Goal: Task Accomplishment & Management: Use online tool/utility

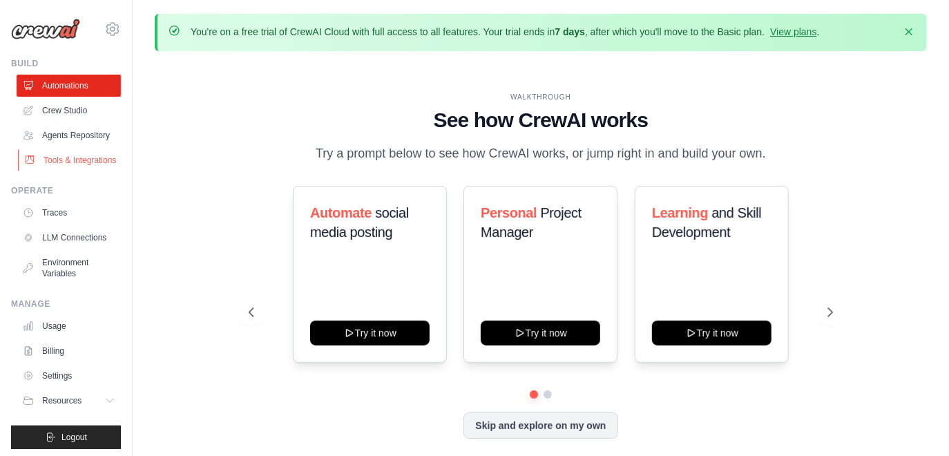
click at [82, 157] on link "Tools & Integrations" at bounding box center [70, 160] width 104 height 22
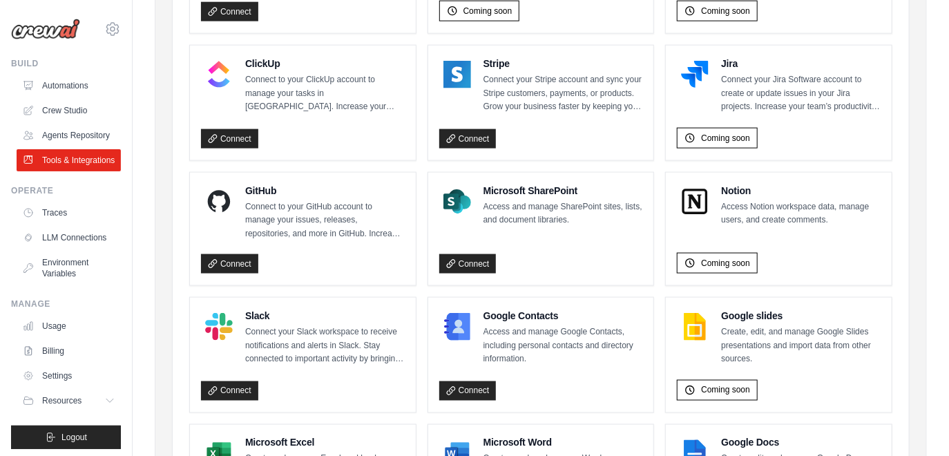
scroll to position [948, 0]
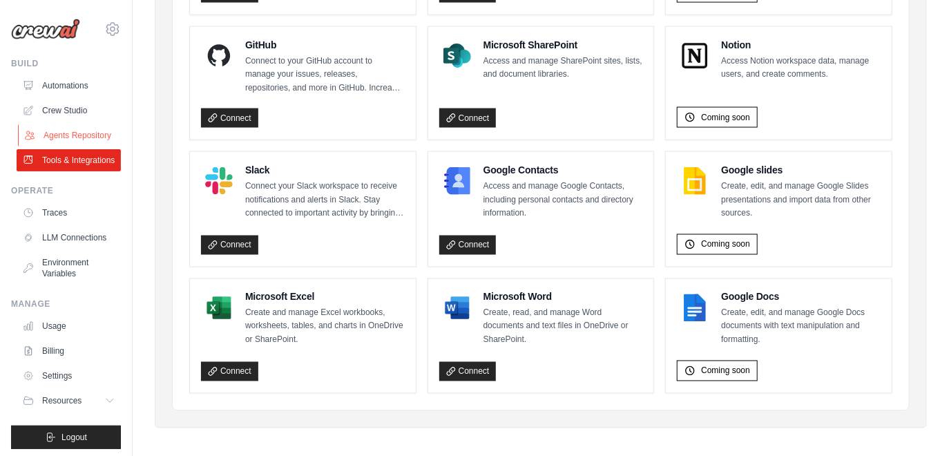
click at [99, 137] on link "Agents Repository" at bounding box center [70, 135] width 104 height 22
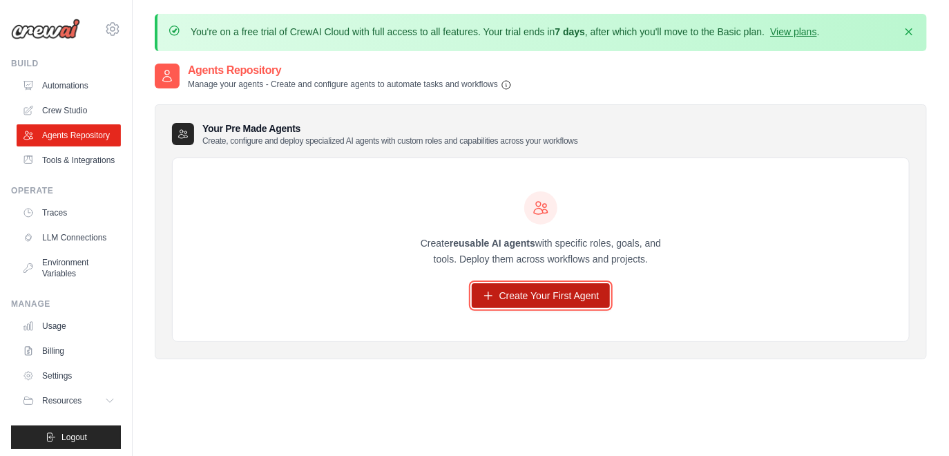
click at [526, 294] on link "Create Your First Agent" at bounding box center [541, 295] width 139 height 25
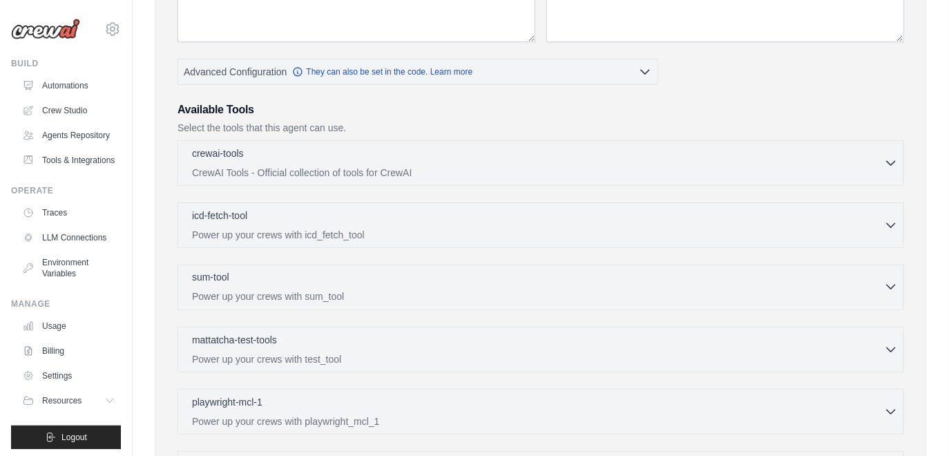
scroll to position [278, 0]
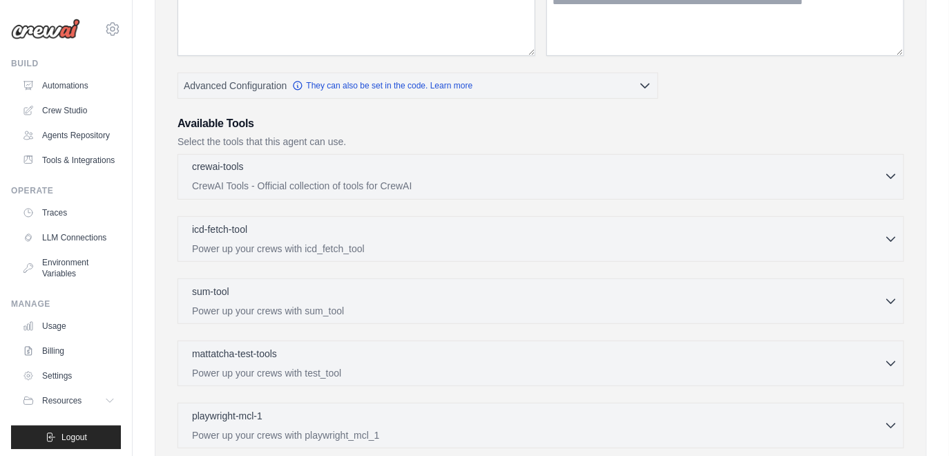
click at [798, 180] on p "CrewAI Tools - Official collection of tools for CrewAI" at bounding box center [538, 186] width 692 height 14
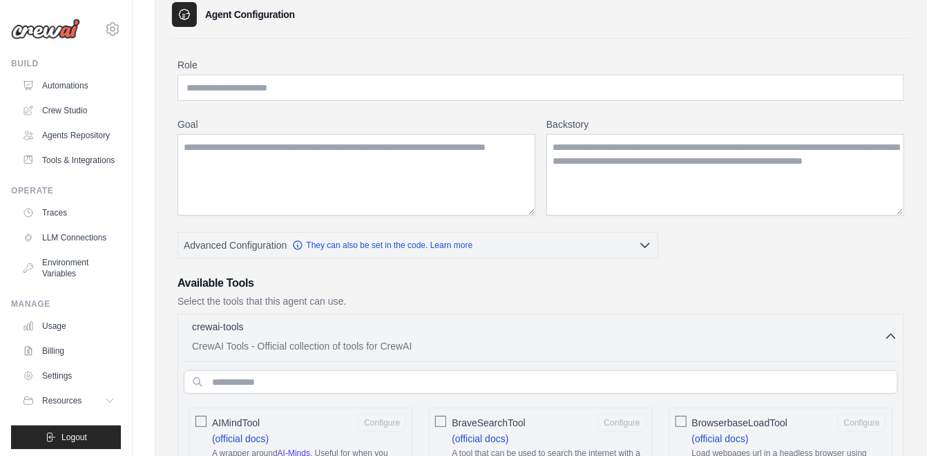
scroll to position [0, 0]
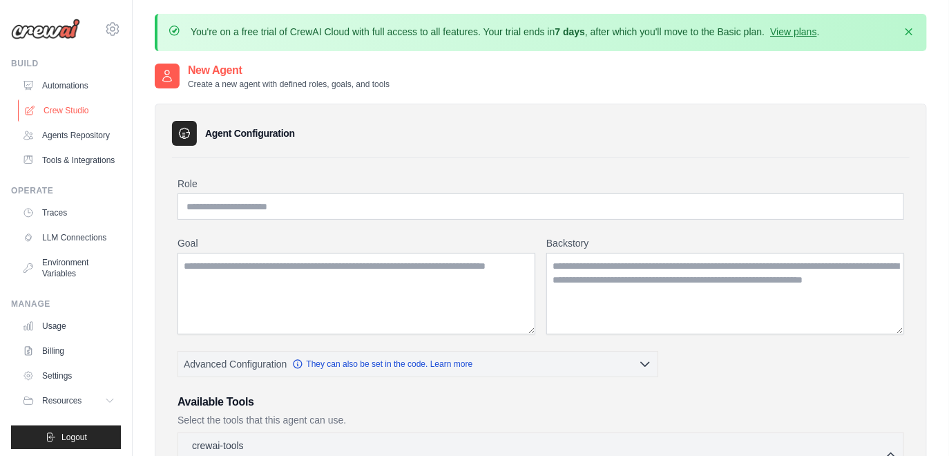
click at [57, 109] on link "Crew Studio" at bounding box center [70, 110] width 104 height 22
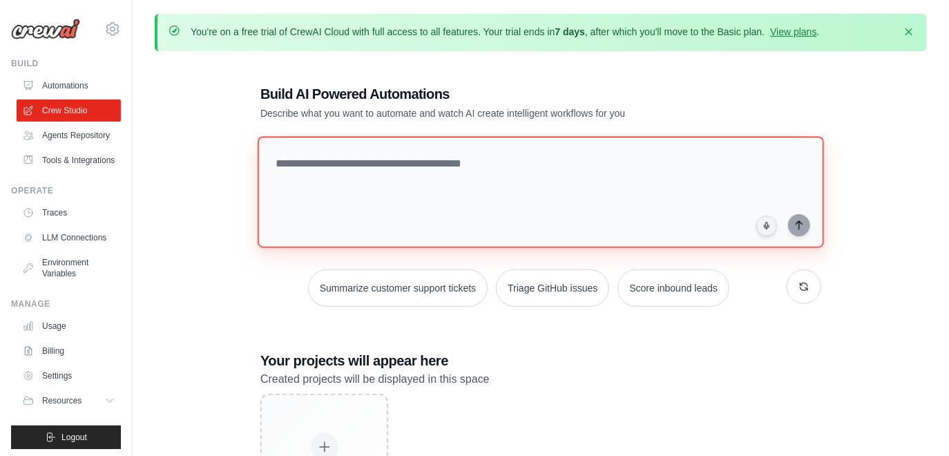
click at [329, 153] on textarea at bounding box center [541, 192] width 566 height 112
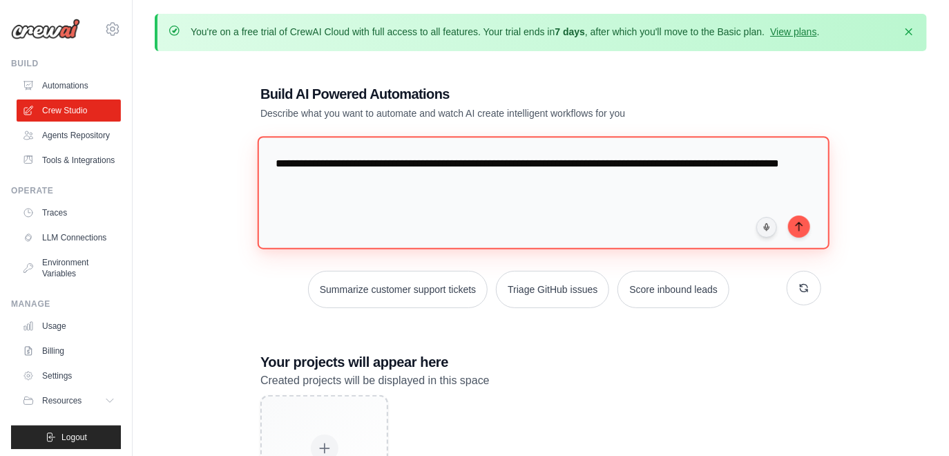
click at [585, 164] on textarea "**********" at bounding box center [544, 192] width 572 height 113
click at [276, 162] on textarea "**********" at bounding box center [544, 192] width 572 height 113
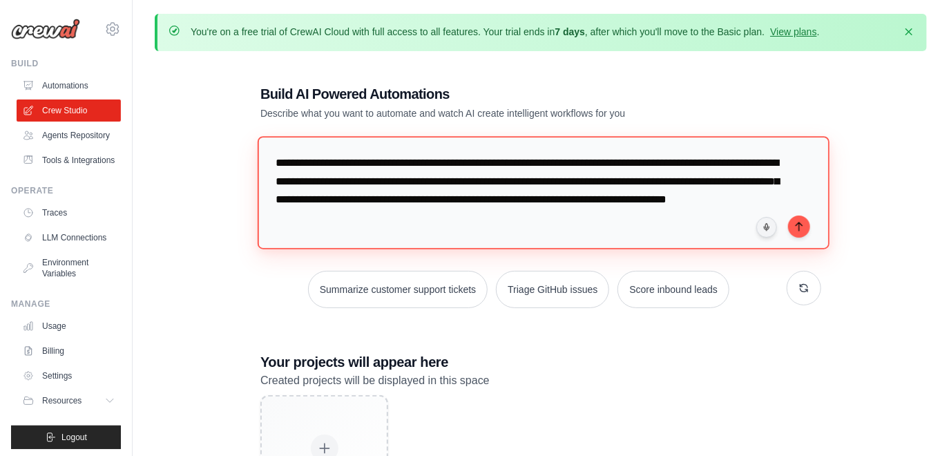
click at [488, 198] on textarea "**********" at bounding box center [544, 192] width 572 height 113
drag, startPoint x: 683, startPoint y: 198, endPoint x: 665, endPoint y: 222, distance: 30.5
click at [665, 222] on textarea "**********" at bounding box center [544, 192] width 572 height 113
click at [454, 220] on textarea "**********" at bounding box center [544, 192] width 572 height 113
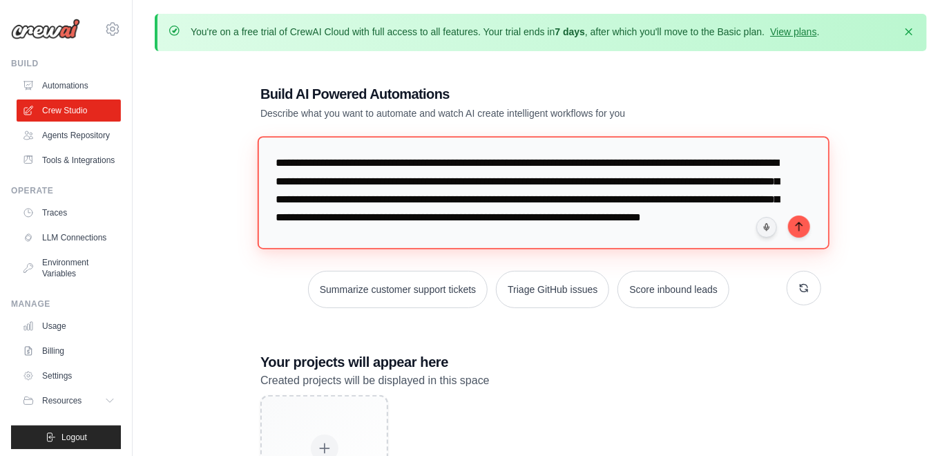
type textarea "**********"
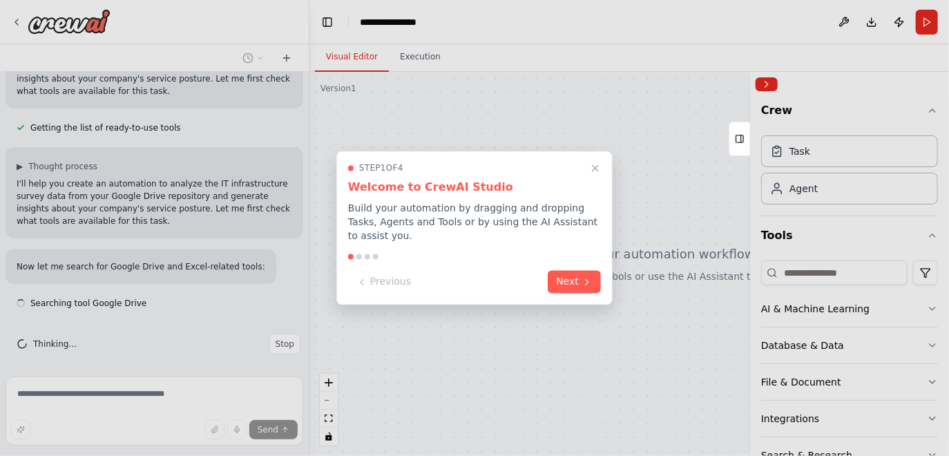
scroll to position [187, 0]
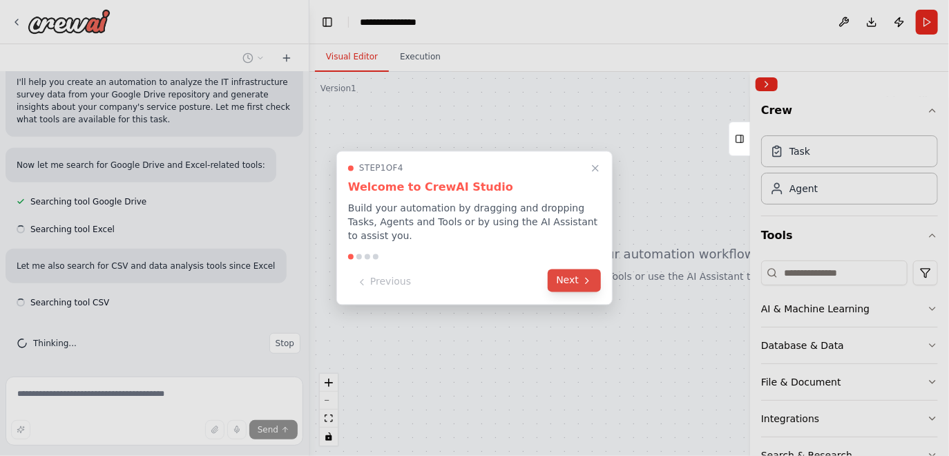
click at [564, 278] on button "Next" at bounding box center [574, 280] width 53 height 23
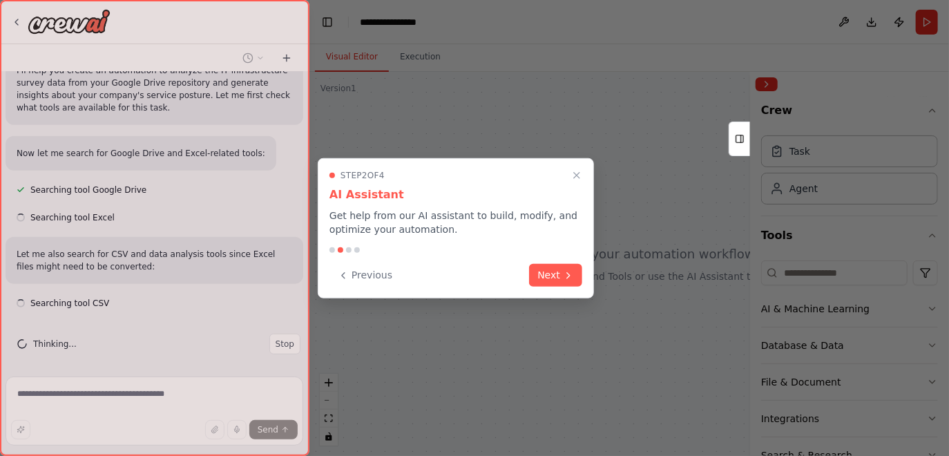
scroll to position [300, 0]
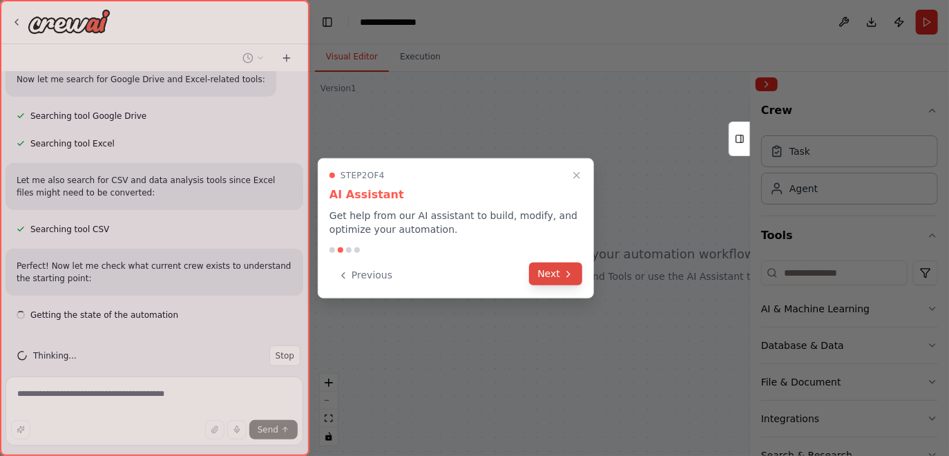
click at [560, 278] on button "Next" at bounding box center [555, 273] width 53 height 23
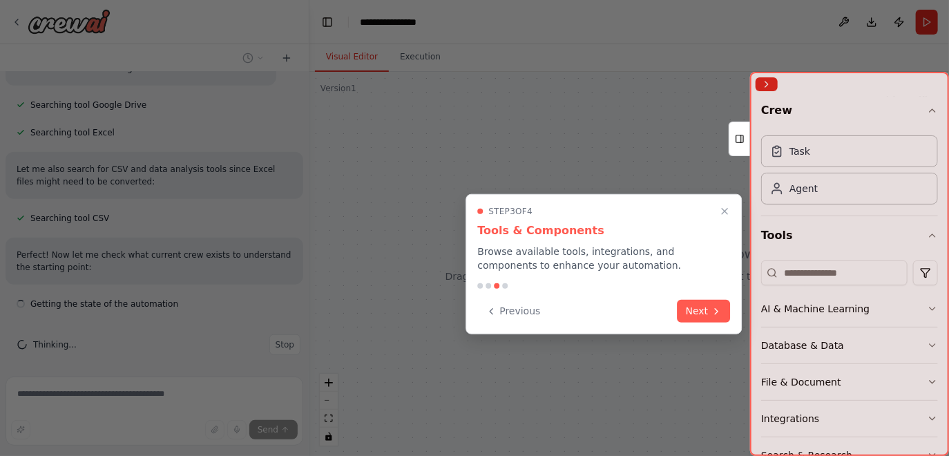
scroll to position [385, 0]
click at [703, 312] on button "Next" at bounding box center [704, 309] width 53 height 23
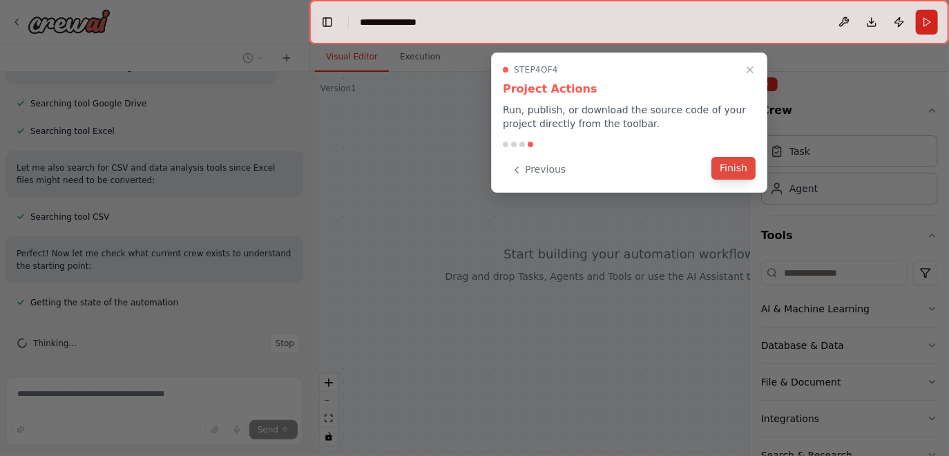
click at [726, 168] on button "Finish" at bounding box center [733, 168] width 44 height 23
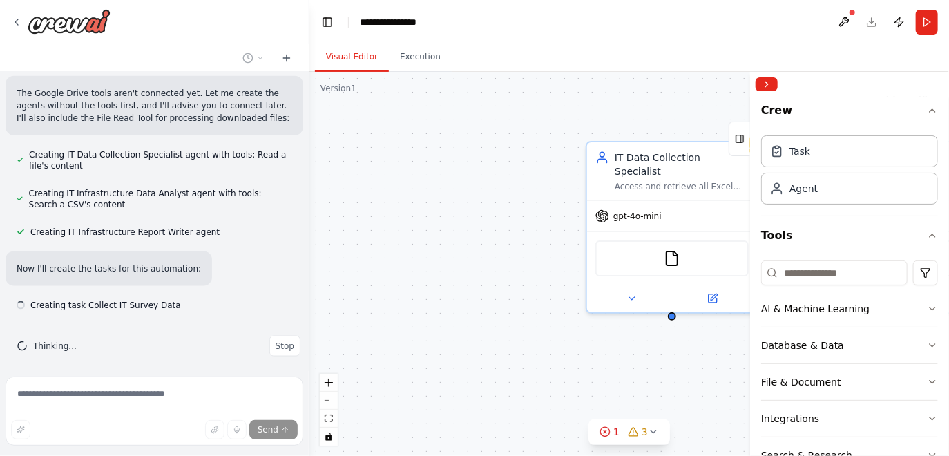
scroll to position [790, 0]
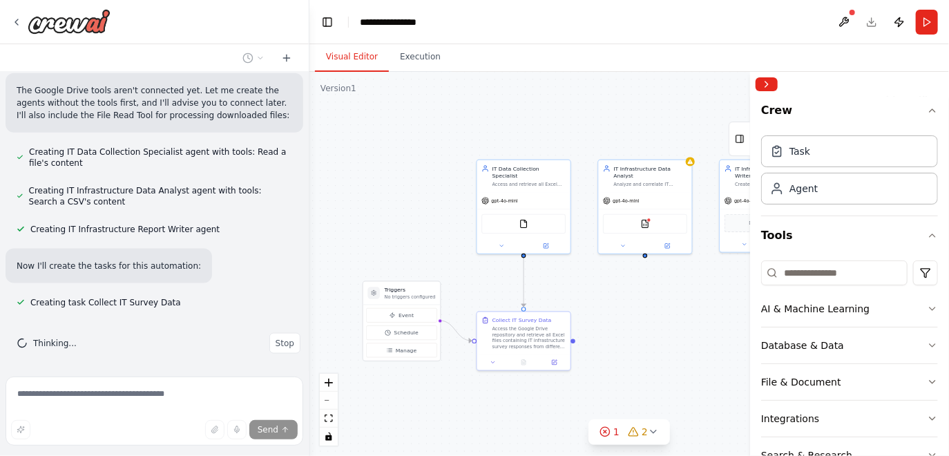
drag, startPoint x: 472, startPoint y: 191, endPoint x: 417, endPoint y: 185, distance: 55.5
click at [411, 189] on div ".deletable-edge-delete-btn { width: 20px; height: 20px; border: 0px solid #ffff…" at bounding box center [629, 264] width 640 height 384
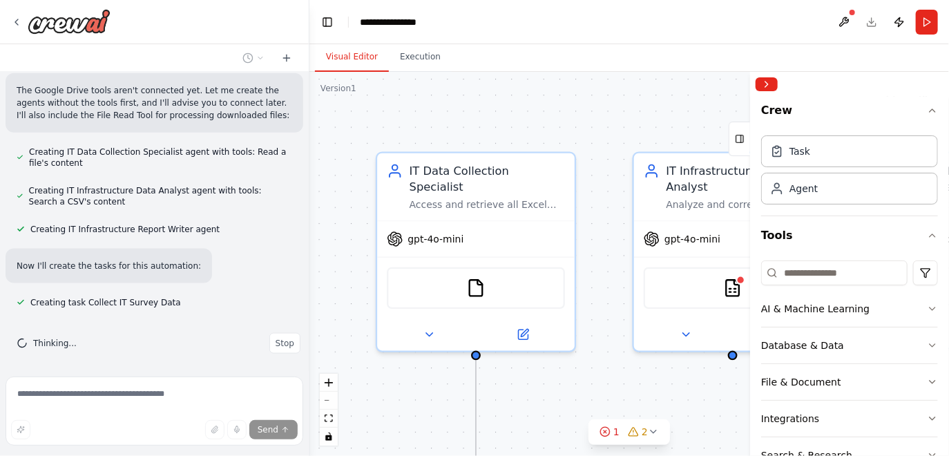
drag, startPoint x: 466, startPoint y: 186, endPoint x: 319, endPoint y: 204, distance: 147.5
click at [319, 204] on div ".deletable-edge-delete-btn { width: 20px; height: 20px; border: 0px solid #ffff…" at bounding box center [629, 264] width 640 height 384
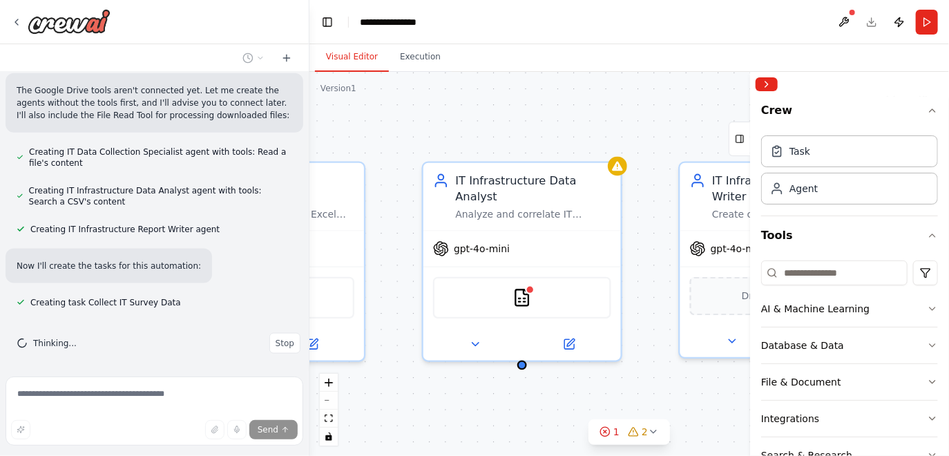
drag, startPoint x: 642, startPoint y: 120, endPoint x: 432, endPoint y: 130, distance: 210.9
click at [432, 130] on div ".deletable-edge-delete-btn { width: 20px; height: 20px; border: 0px solid #ffff…" at bounding box center [629, 264] width 640 height 384
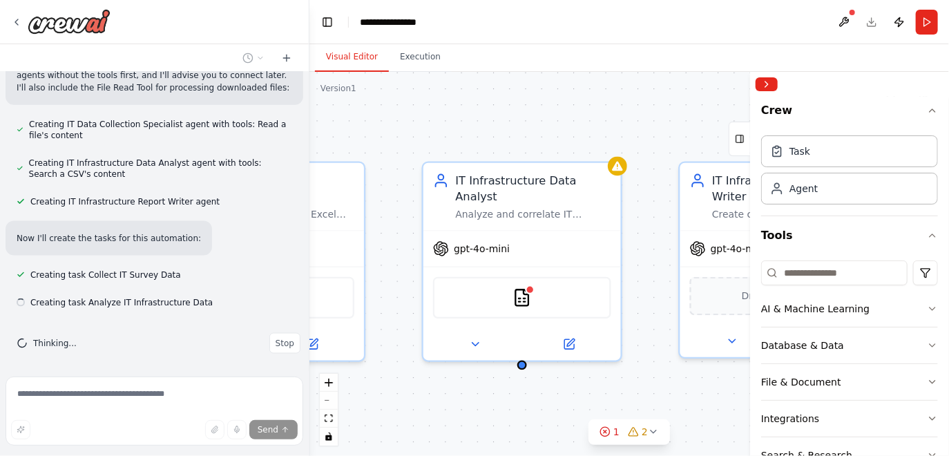
scroll to position [818, 0]
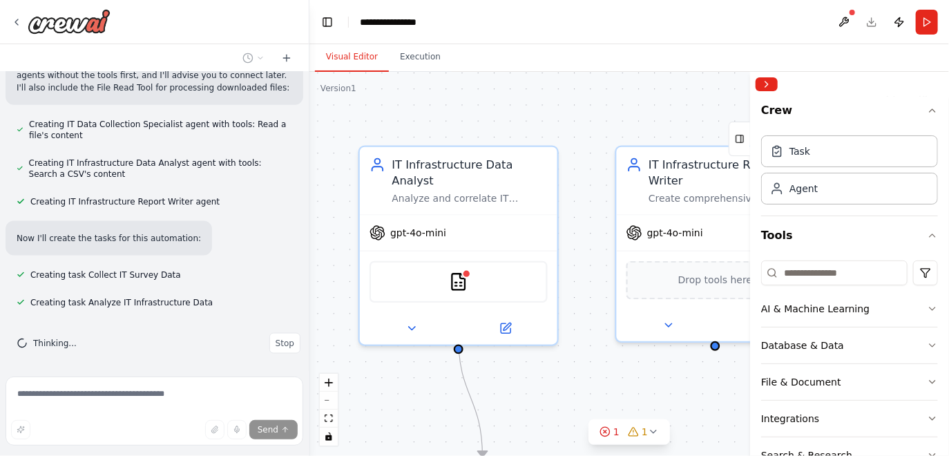
drag, startPoint x: 613, startPoint y: 120, endPoint x: 550, endPoint y: 104, distance: 65.5
click at [550, 104] on div ".deletable-edge-delete-btn { width: 20px; height: 20px; border: 0px solid #ffff…" at bounding box center [629, 264] width 640 height 384
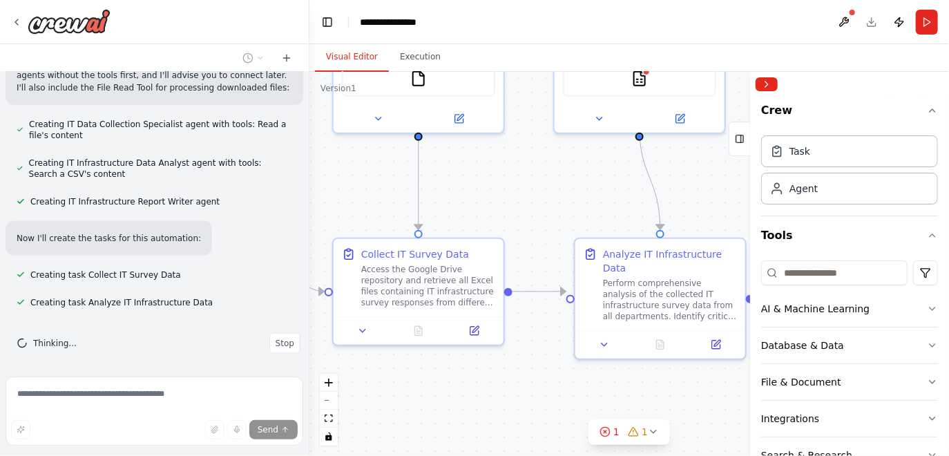
drag, startPoint x: 469, startPoint y: 304, endPoint x: 598, endPoint y: 220, distance: 153.3
click at [598, 220] on div ".deletable-edge-delete-btn { width: 20px; height: 20px; border: 0px solid #ffff…" at bounding box center [629, 264] width 640 height 384
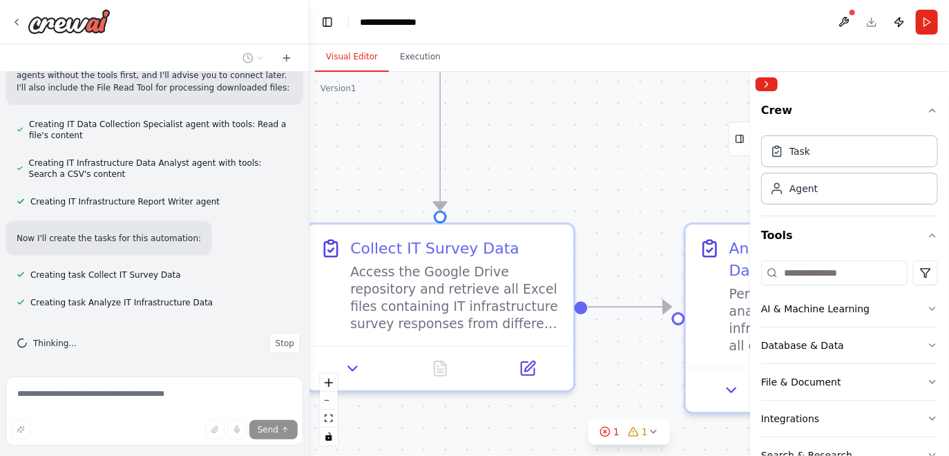
drag, startPoint x: 586, startPoint y: 218, endPoint x: 709, endPoint y: 193, distance: 126.1
click at [709, 193] on div ".deletable-edge-delete-btn { width: 20px; height: 20px; border: 0px solid #ffff…" at bounding box center [629, 264] width 640 height 384
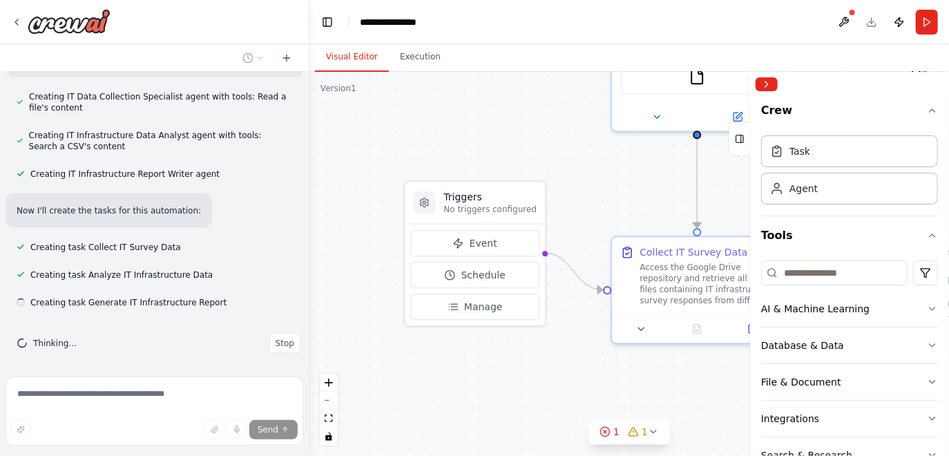
scroll to position [846, 0]
drag, startPoint x: 416, startPoint y: 164, endPoint x: 586, endPoint y: 187, distance: 172.0
click at [586, 187] on div ".deletable-edge-delete-btn { width: 20px; height: 20px; border: 0px solid #ffff…" at bounding box center [629, 264] width 640 height 384
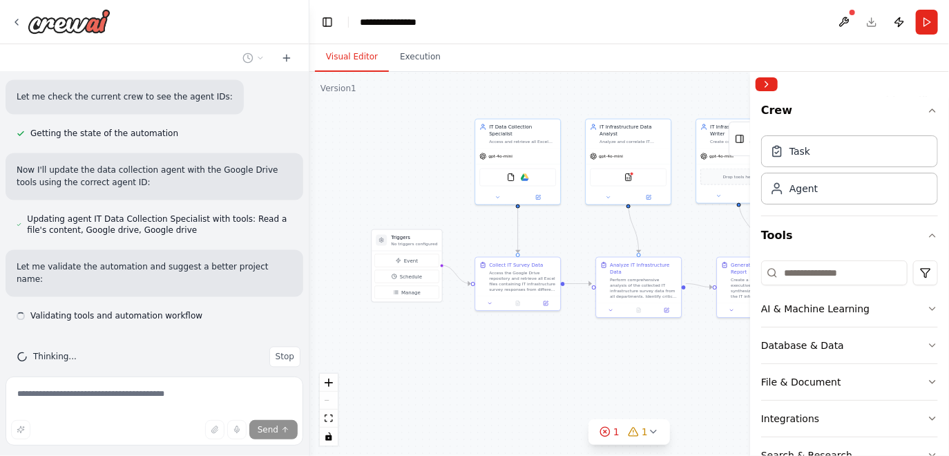
scroll to position [1192, 0]
drag, startPoint x: 601, startPoint y: 175, endPoint x: 468, endPoint y: 225, distance: 141.6
click at [470, 225] on div ".deletable-edge-delete-btn { width: 20px; height: 20px; border: 0px solid #ffff…" at bounding box center [629, 264] width 640 height 384
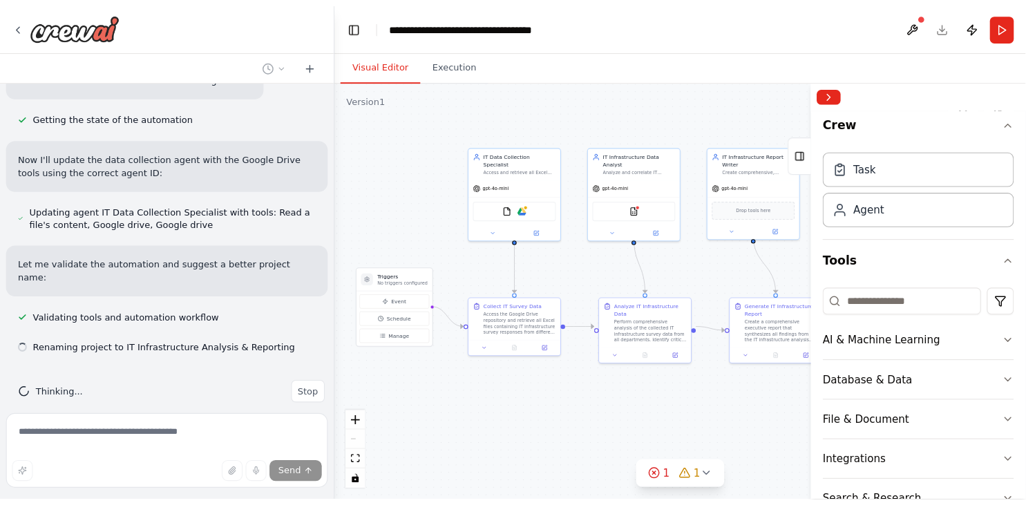
scroll to position [1220, 0]
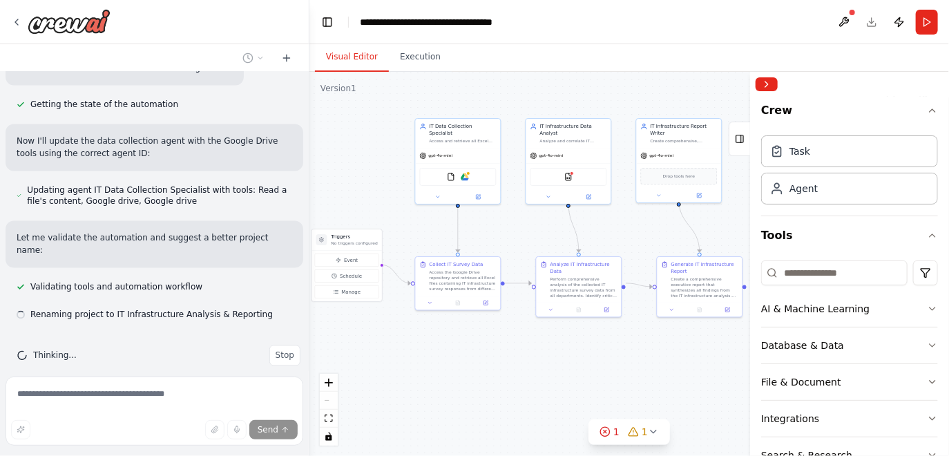
drag, startPoint x: 670, startPoint y: 222, endPoint x: 623, endPoint y: 218, distance: 47.2
click at [623, 218] on div ".deletable-edge-delete-btn { width: 20px; height: 20px; border: 0px solid #ffff…" at bounding box center [629, 264] width 640 height 384
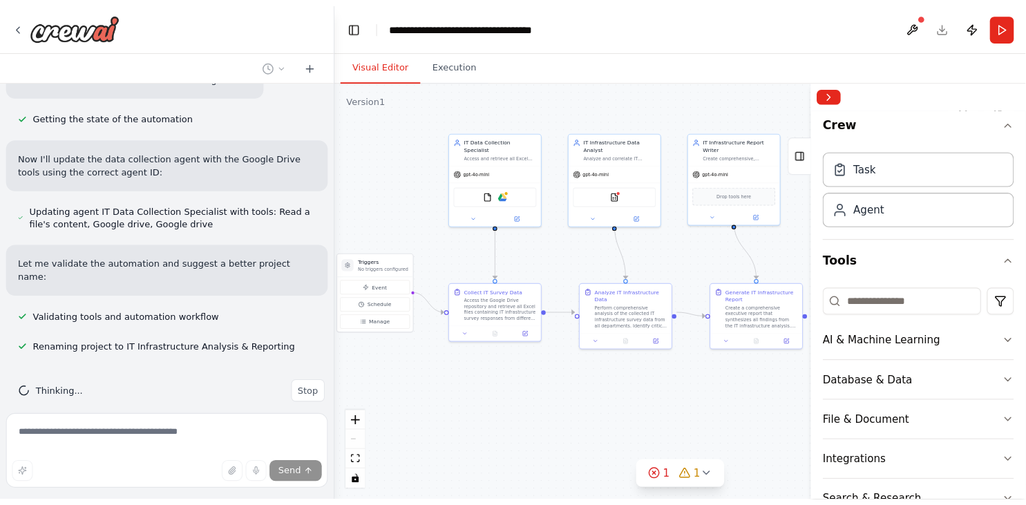
scroll to position [1171, 0]
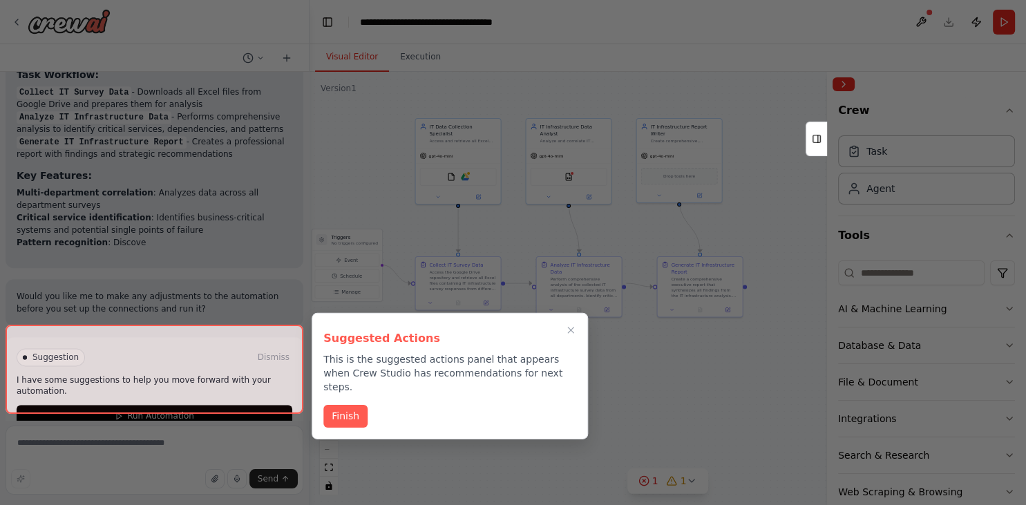
click at [343, 414] on div "Suggested Actions This is the suggested actions panel that appears when Crew St…" at bounding box center [450, 376] width 276 height 126
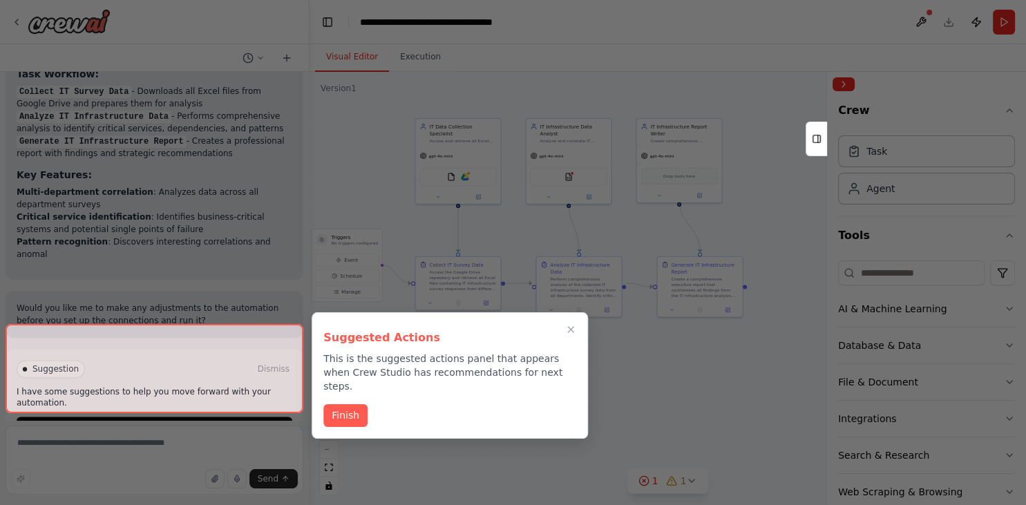
click at [350, 414] on div "Suggested Actions This is the suggested actions panel that appears when Crew St…" at bounding box center [450, 375] width 276 height 126
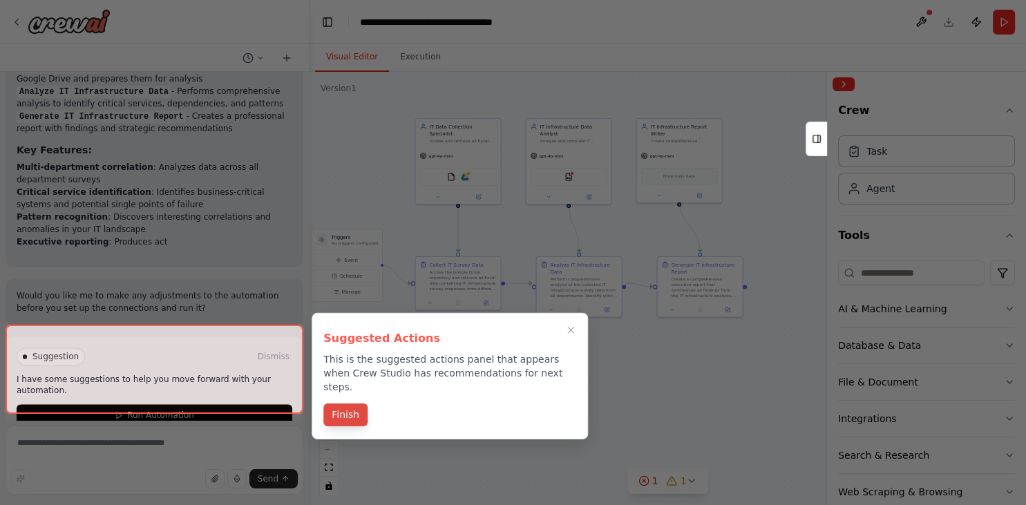
click at [352, 405] on button "Finish" at bounding box center [345, 414] width 44 height 23
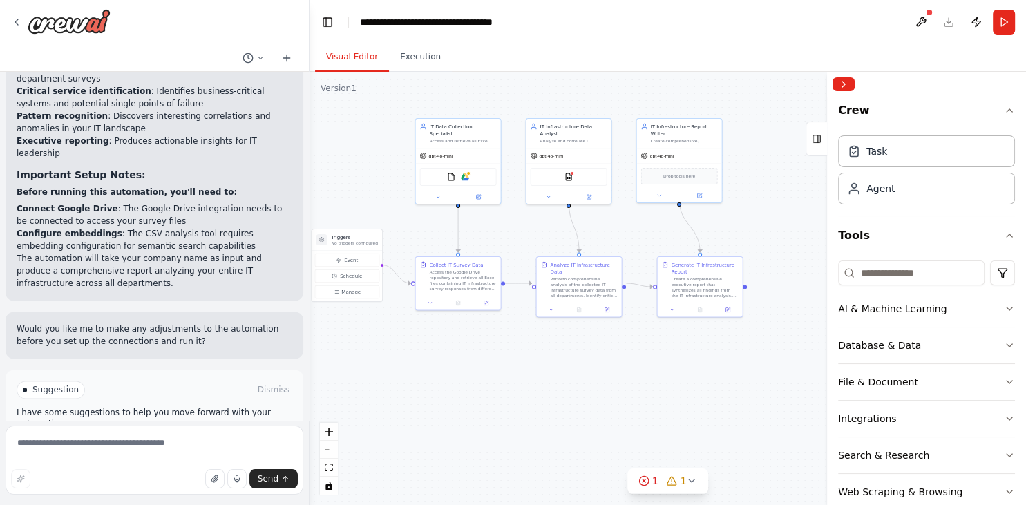
scroll to position [1795, 0]
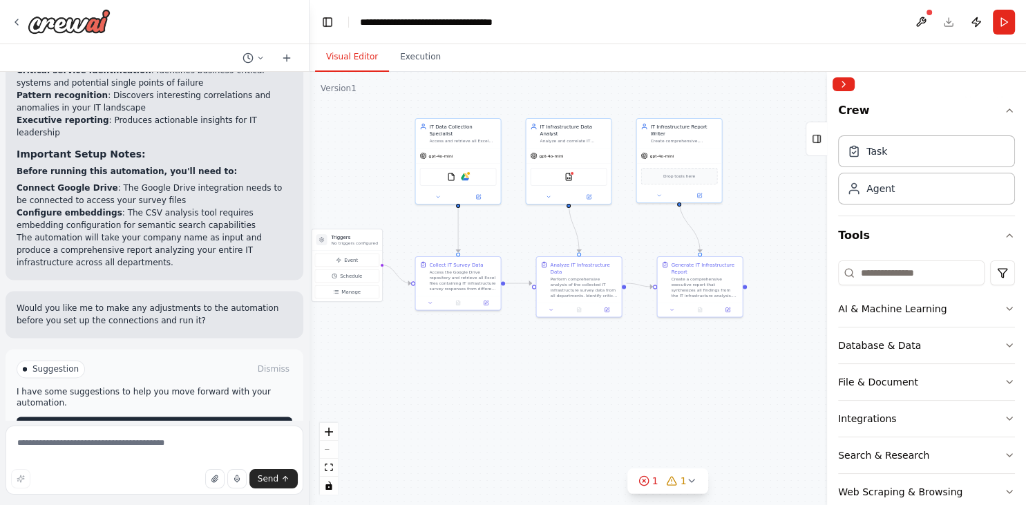
click at [131, 422] on span "Run Automation" at bounding box center [160, 427] width 67 height 11
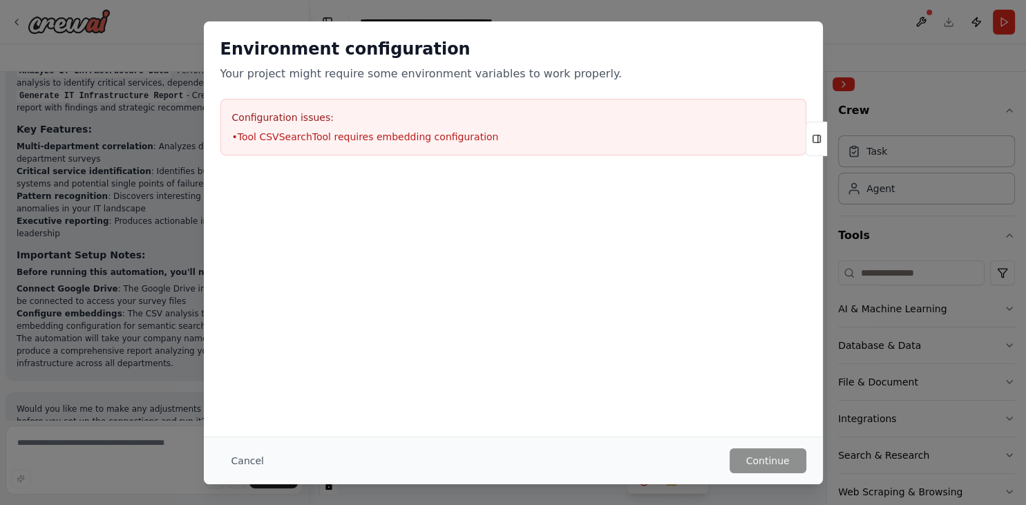
click at [309, 144] on div "Configuration issues: • Tool CSVSearchTool requires embedding configuration" at bounding box center [513, 127] width 586 height 57
click at [303, 128] on div "Configuration issues: • Tool CSVSearchTool requires embedding configuration" at bounding box center [513, 127] width 586 height 57
click at [256, 455] on button "Cancel" at bounding box center [247, 460] width 55 height 25
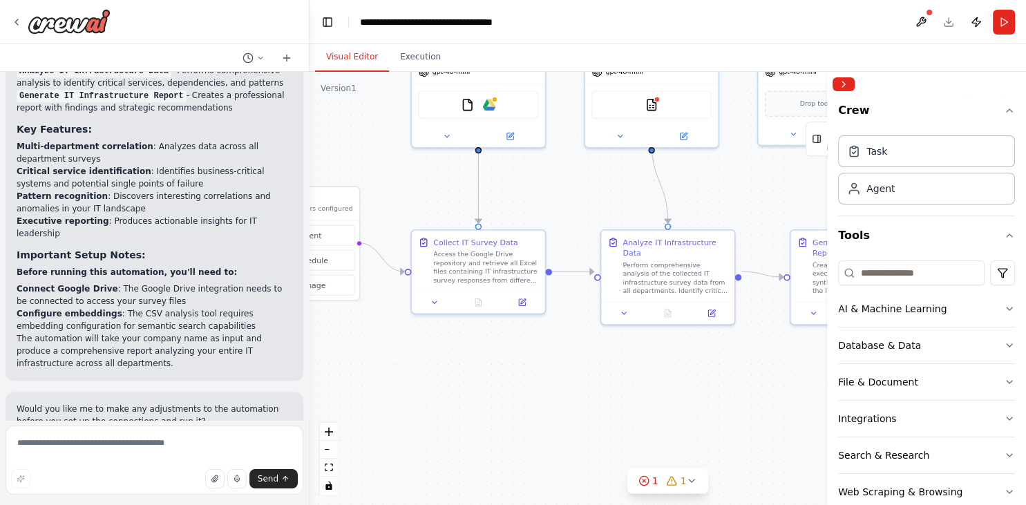
drag, startPoint x: 372, startPoint y: 332, endPoint x: 354, endPoint y: 352, distance: 26.9
click at [354, 358] on div ".deletable-edge-delete-btn { width: 20px; height: 20px; border: 0px solid #ffff…" at bounding box center [667, 288] width 716 height 433
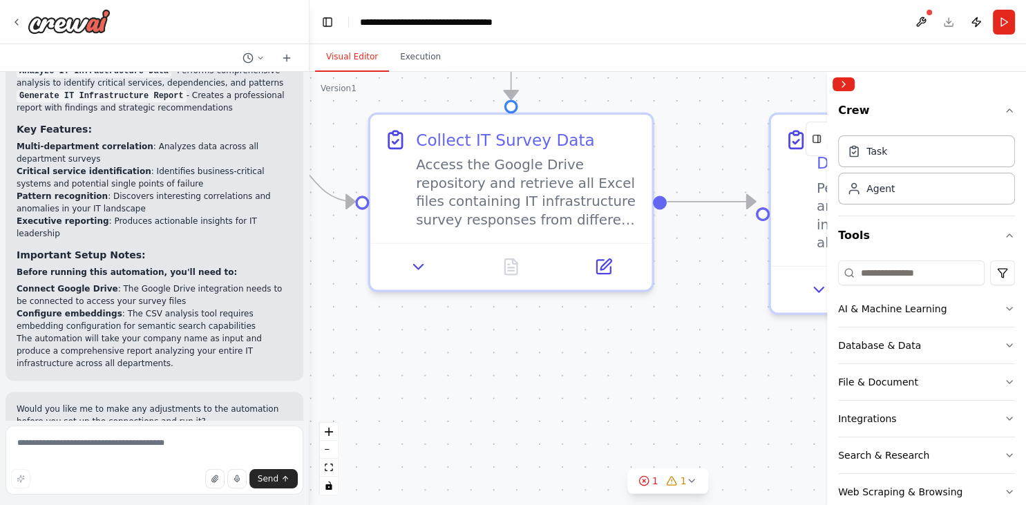
drag, startPoint x: 488, startPoint y: 326, endPoint x: 461, endPoint y: 375, distance: 56.0
click at [461, 375] on div ".deletable-edge-delete-btn { width: 20px; height: 20px; border: 0px solid #ffff…" at bounding box center [667, 288] width 716 height 433
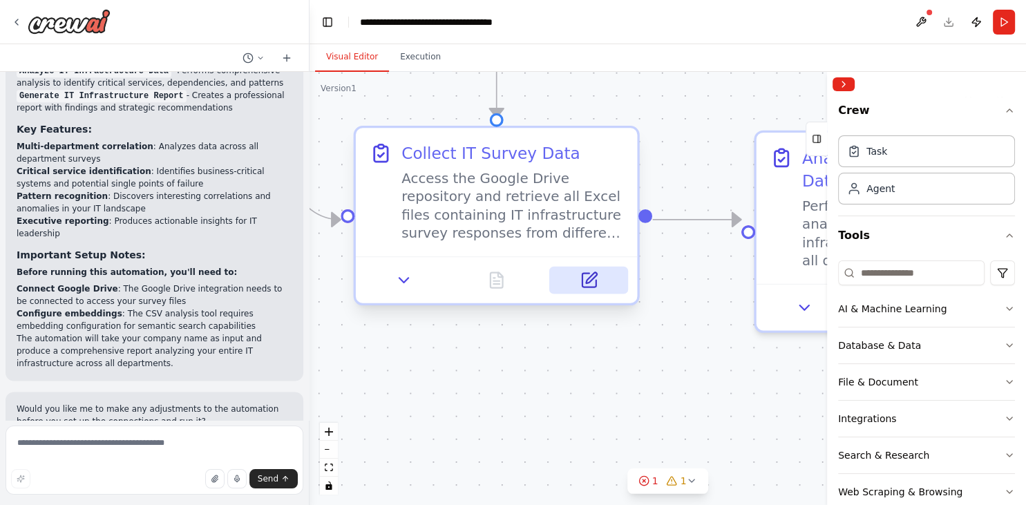
click at [589, 286] on icon at bounding box center [589, 281] width 14 height 14
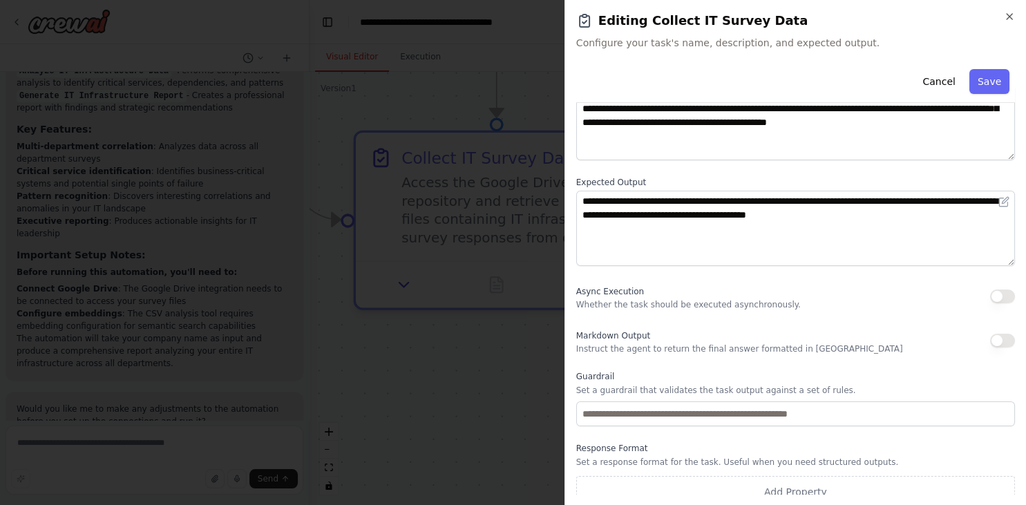
scroll to position [117, 0]
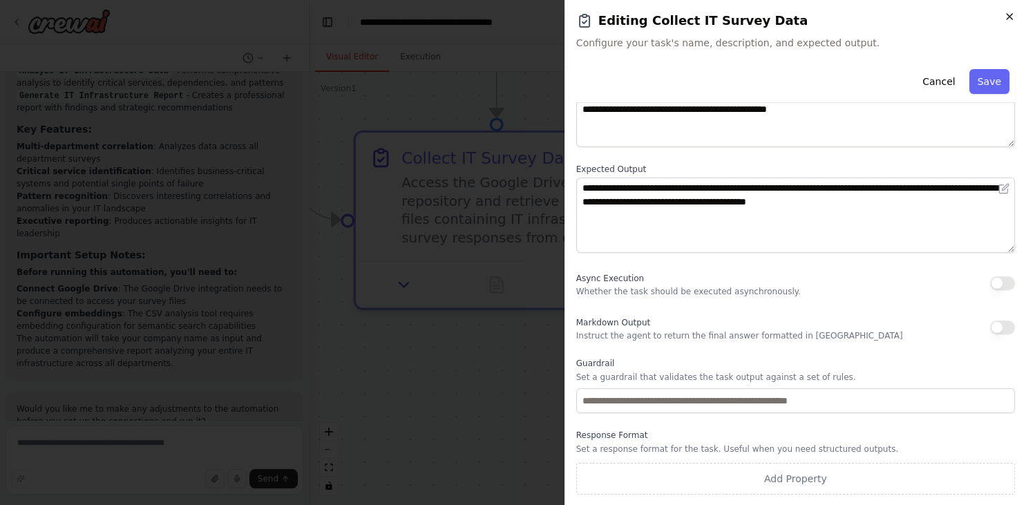
click at [948, 15] on icon "button" at bounding box center [1009, 17] width 6 height 6
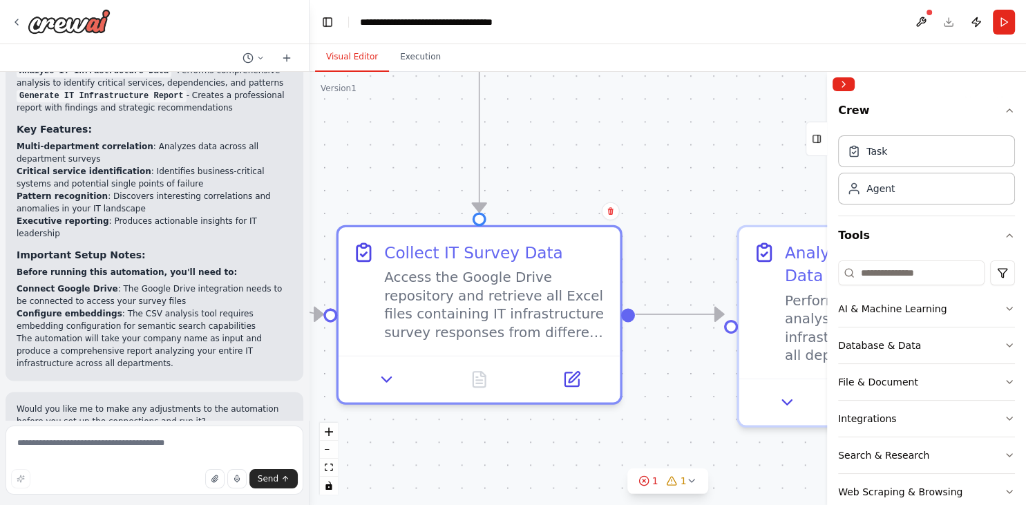
drag, startPoint x: 682, startPoint y: 280, endPoint x: 662, endPoint y: 385, distance: 106.8
click at [662, 385] on div ".deletable-edge-delete-btn { width: 20px; height: 20px; border: 0px solid #ffff…" at bounding box center [667, 288] width 716 height 433
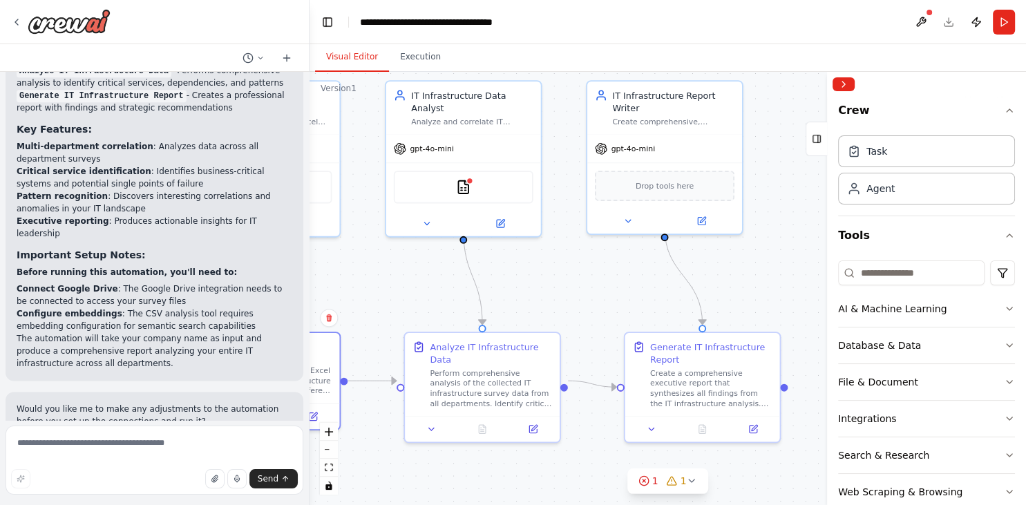
drag, startPoint x: 700, startPoint y: 247, endPoint x: 401, endPoint y: 276, distance: 300.6
click at [402, 277] on div ".deletable-edge-delete-btn { width: 20px; height: 20px; border: 0px solid #ffff…" at bounding box center [667, 288] width 716 height 433
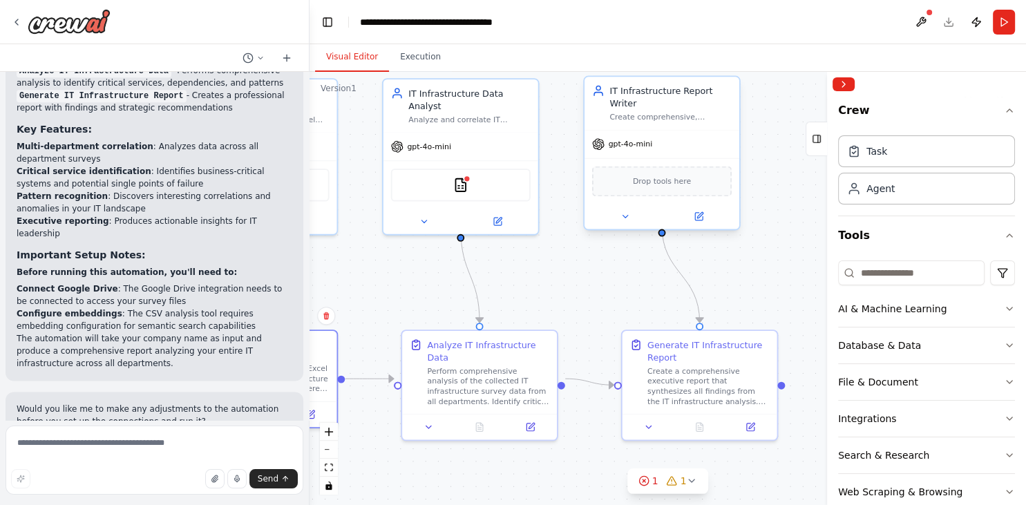
click at [651, 175] on span "Drop tools here" at bounding box center [662, 181] width 58 height 12
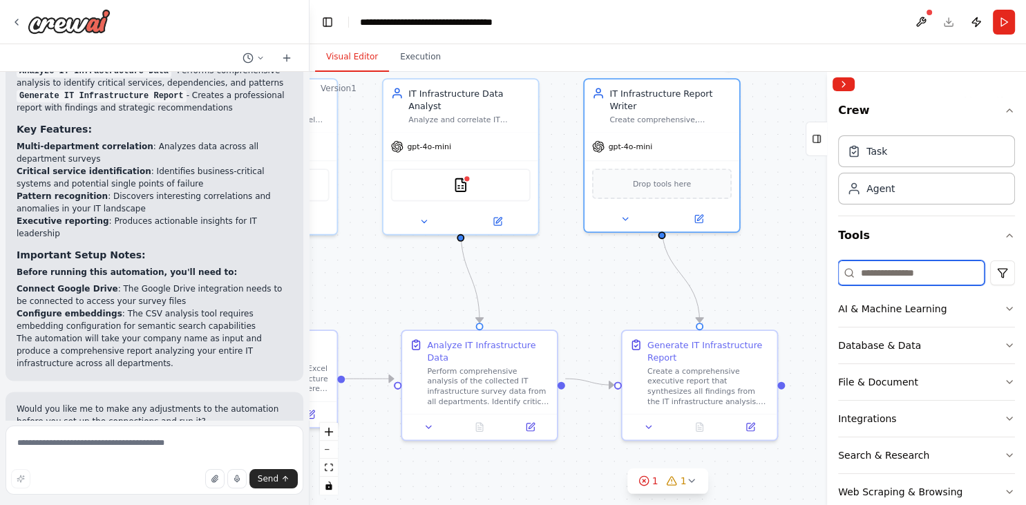
click at [891, 276] on input at bounding box center [911, 272] width 146 height 25
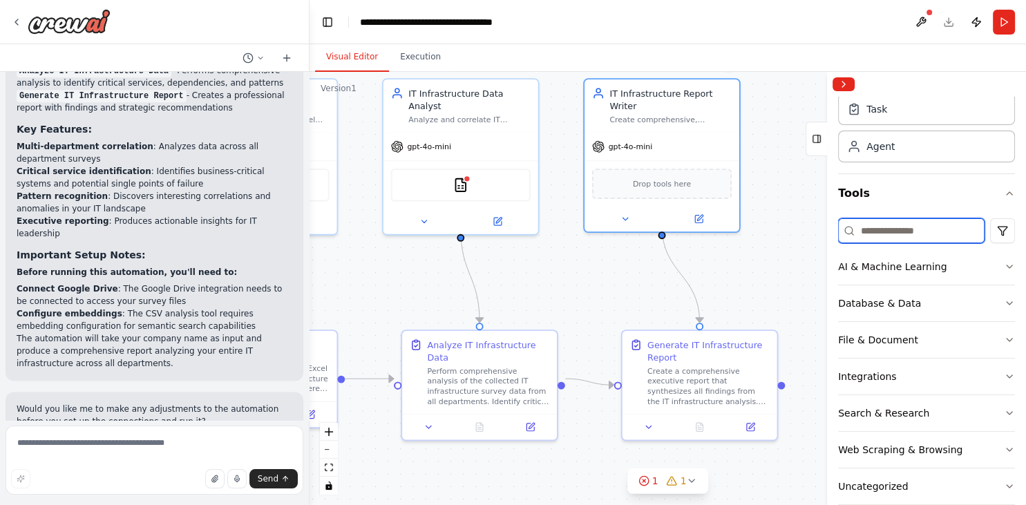
scroll to position [62, 0]
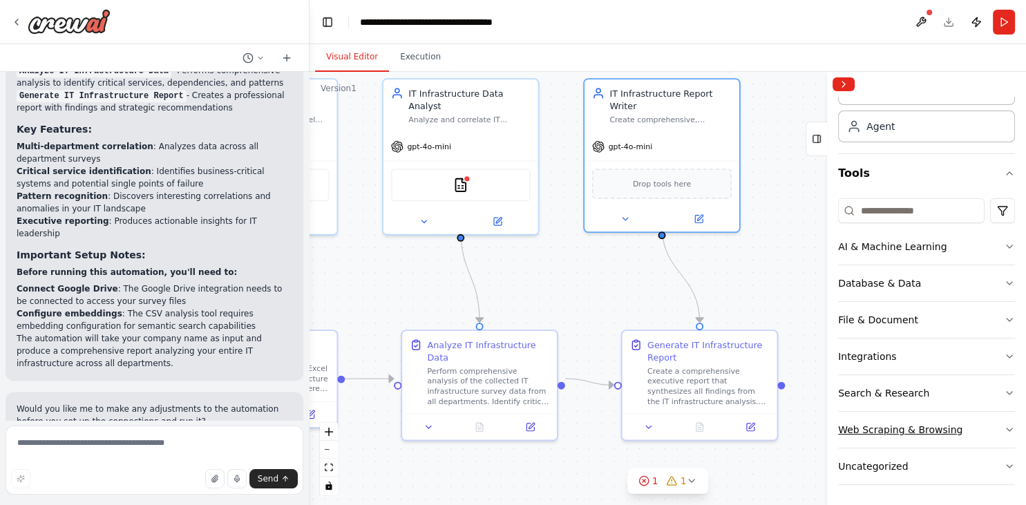
click at [895, 427] on div "Web Scraping & Browsing" at bounding box center [900, 430] width 124 height 14
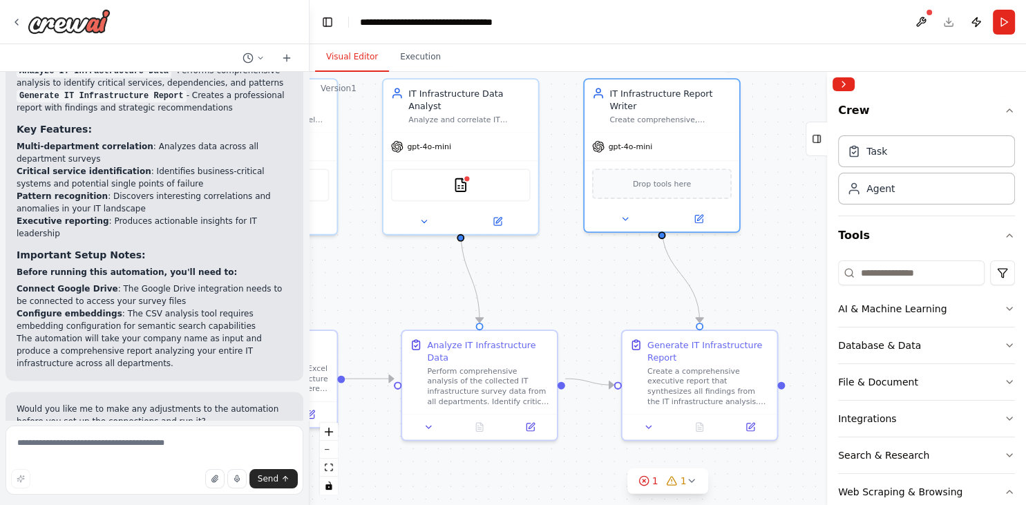
click at [948, 82] on div at bounding box center [926, 84] width 199 height 25
click at [116, 449] on textarea at bounding box center [155, 460] width 298 height 69
click at [84, 445] on textarea at bounding box center [155, 460] width 298 height 69
type textarea "**********"
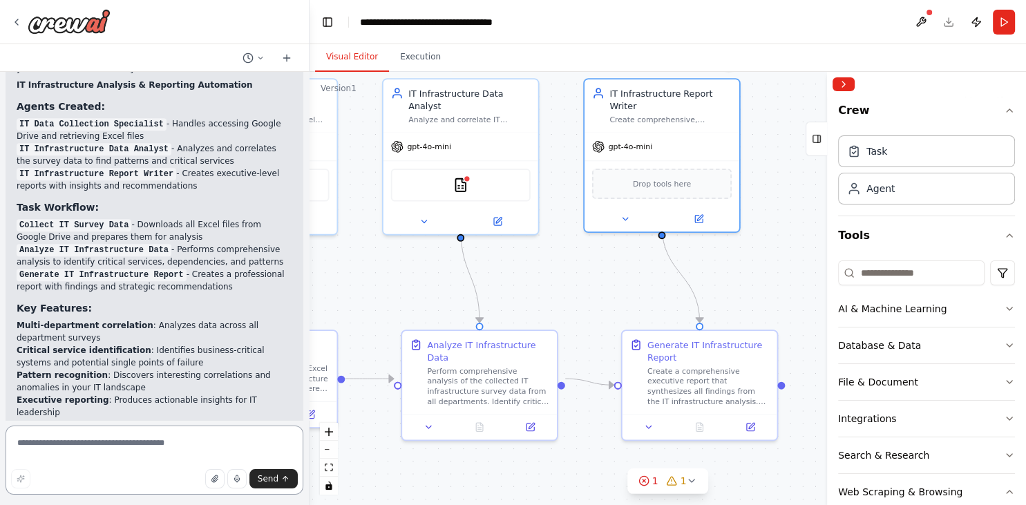
scroll to position [1234, 0]
